Goal: Task Accomplishment & Management: Manage account settings

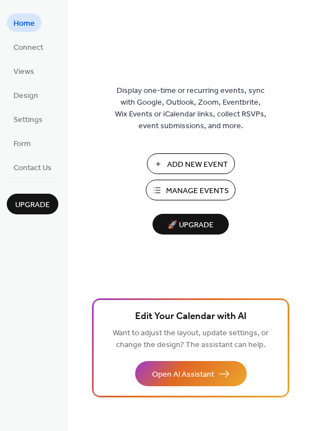
click at [210, 185] on span "Manage Events" at bounding box center [197, 191] width 63 height 12
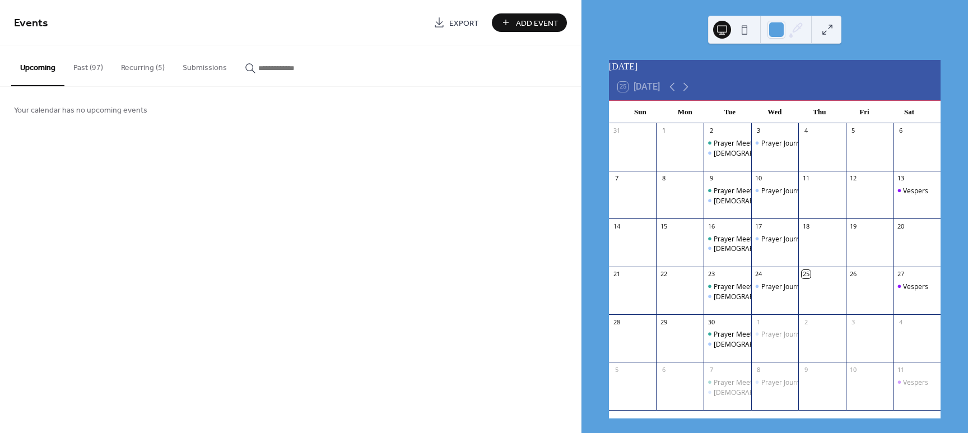
click at [154, 70] on button "Recurring (5)" at bounding box center [143, 65] width 62 height 40
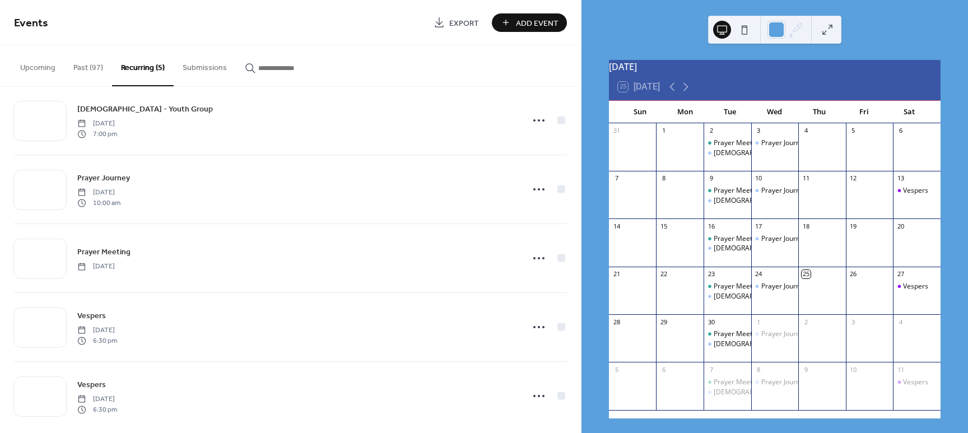
scroll to position [31, 0]
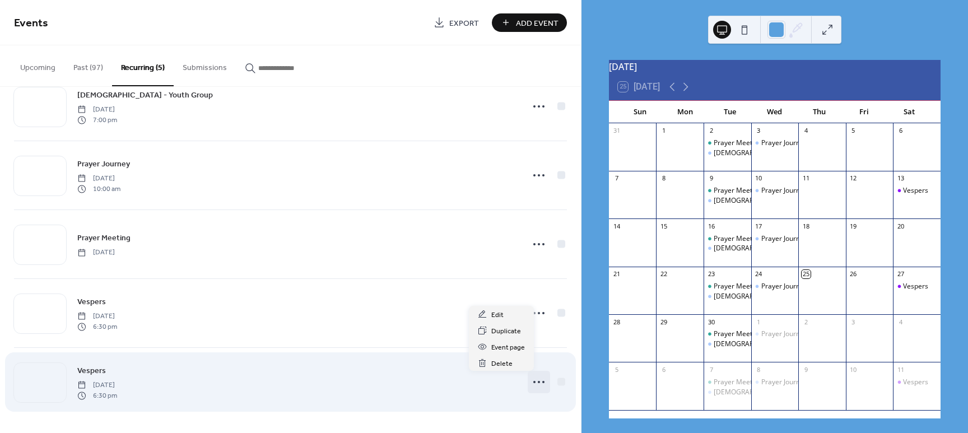
click at [530, 383] on icon at bounding box center [539, 382] width 18 height 18
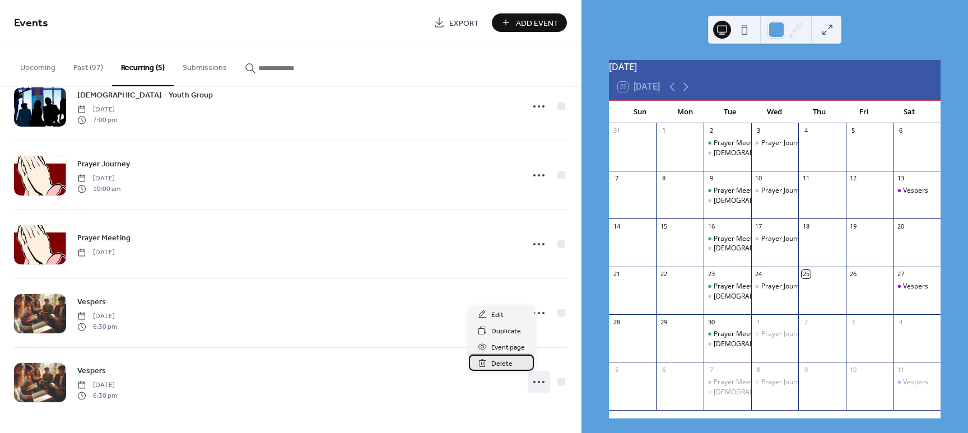
click at [511, 364] on div "Delete" at bounding box center [501, 363] width 65 height 16
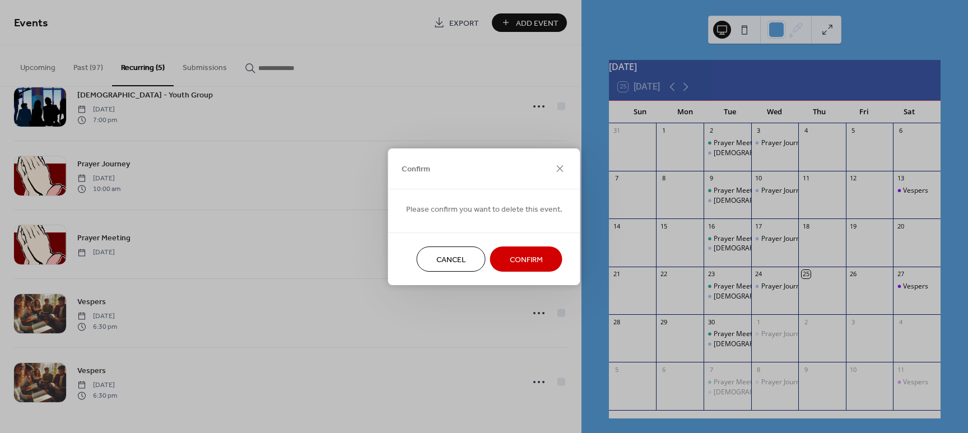
click at [518, 261] on span "Confirm" at bounding box center [526, 260] width 33 height 12
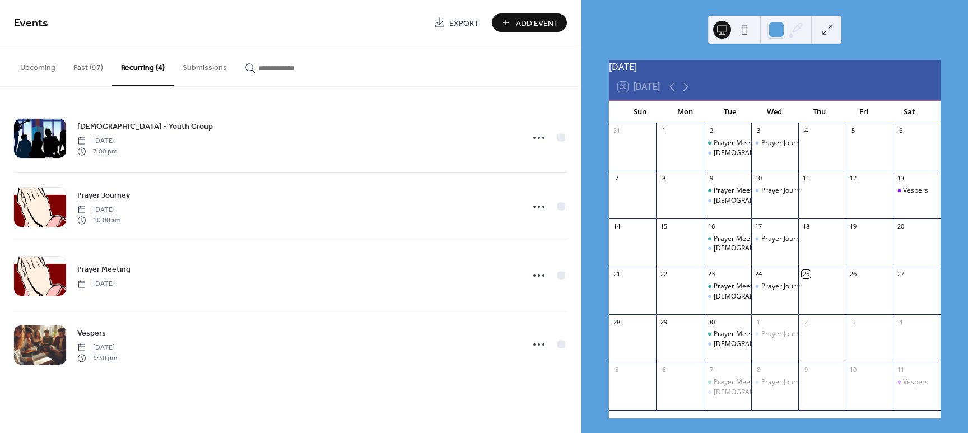
scroll to position [0, 0]
